Goal: Task Accomplishment & Management: Complete application form

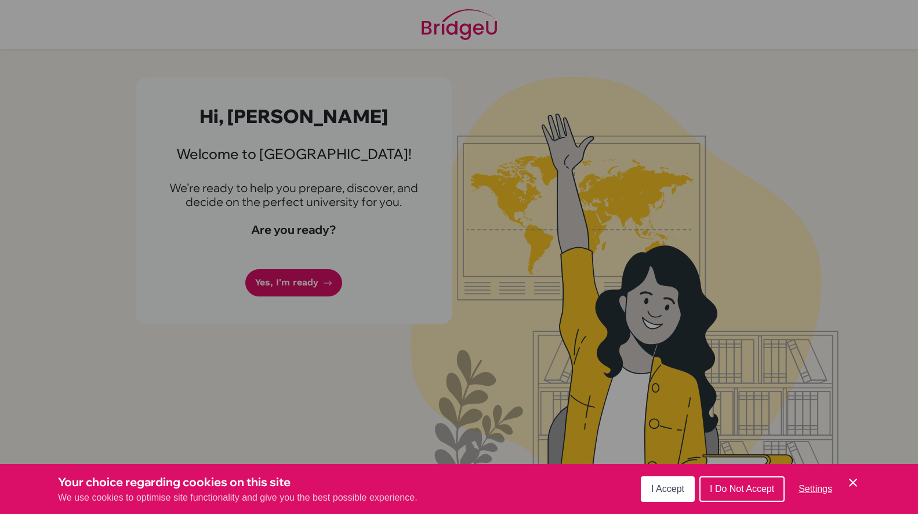
click at [680, 482] on button "I Accept" at bounding box center [668, 489] width 54 height 26
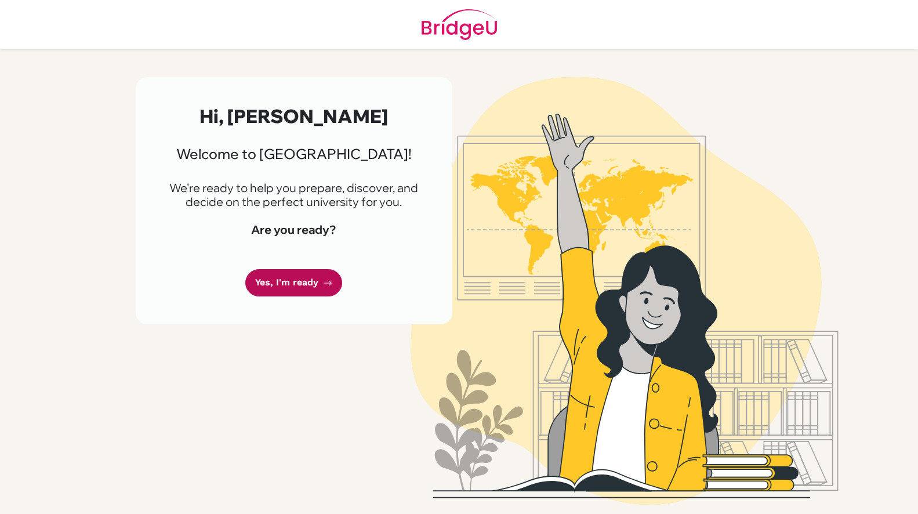
click at [296, 275] on link "Yes, I'm ready" at bounding box center [293, 282] width 97 height 27
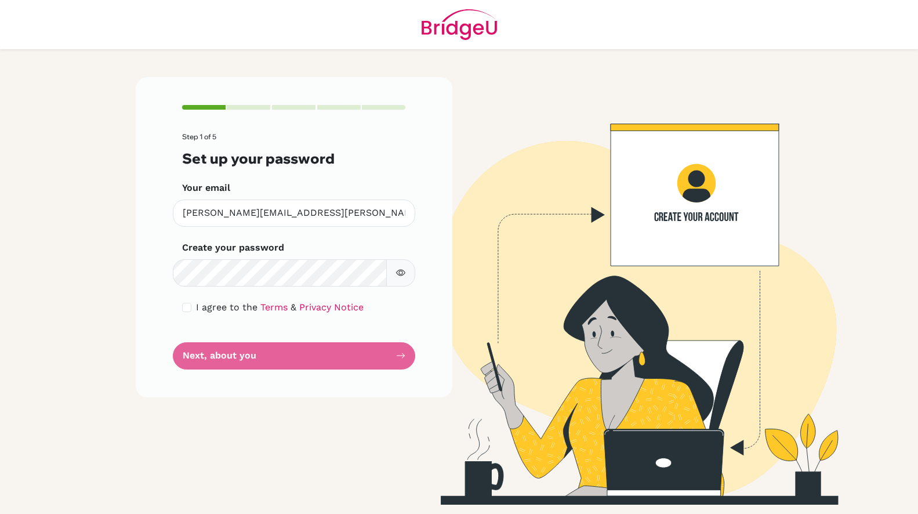
click at [392, 271] on button "button" at bounding box center [400, 272] width 29 height 27
click at [183, 313] on div "I agree to the Terms & Privacy Notice" at bounding box center [294, 307] width 224 height 14
click at [185, 310] on input "checkbox" at bounding box center [186, 307] width 9 height 9
checkbox input "true"
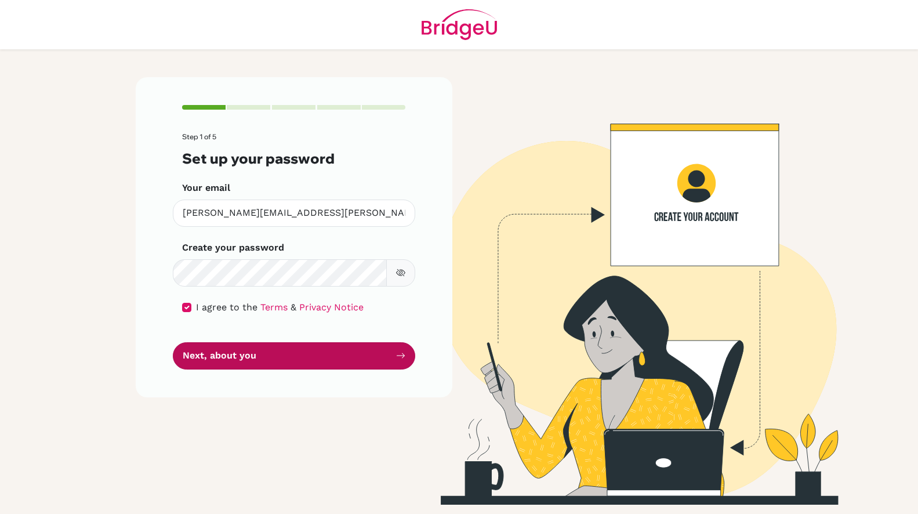
click at [248, 357] on button "Next, about you" at bounding box center [294, 355] width 242 height 27
